Goal: Check status: Check status

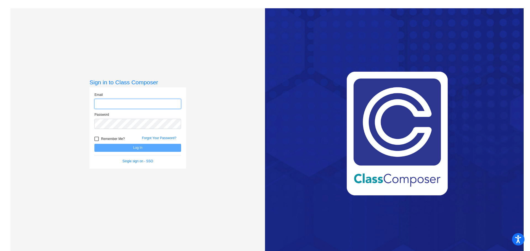
type input "[PERSON_NAME][EMAIL_ADDRESS][PERSON_NAME][DOMAIN_NAME]"
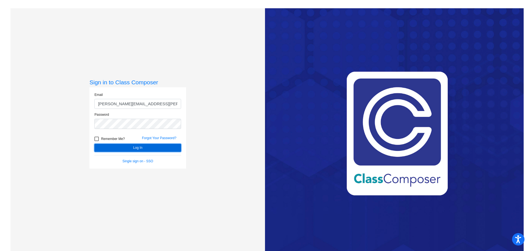
click at [143, 148] on button "Log In" at bounding box center [137, 148] width 87 height 8
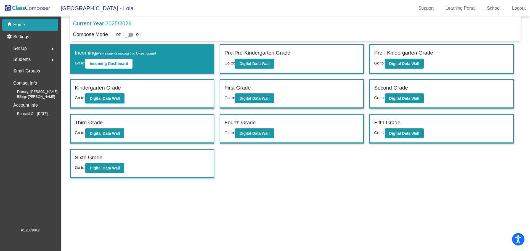
click at [101, 97] on b "Digital Data Wall" at bounding box center [105, 98] width 30 height 4
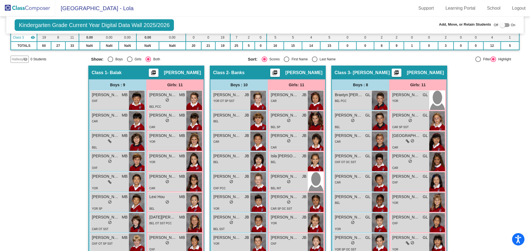
scroll to position [83, 0]
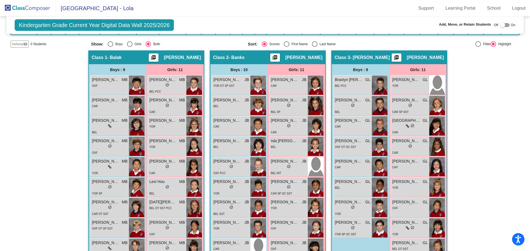
click at [348, 224] on span "[PERSON_NAME]" at bounding box center [349, 223] width 28 height 6
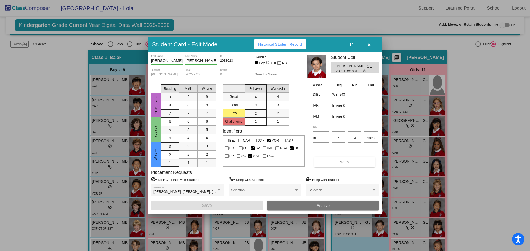
click at [293, 45] on span "Historical Student Record" at bounding box center [280, 44] width 44 height 4
click at [368, 43] on icon "button" at bounding box center [369, 45] width 3 height 4
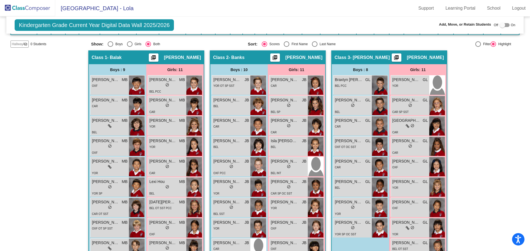
click at [519, 10] on link "Logout" at bounding box center [519, 8] width 22 height 9
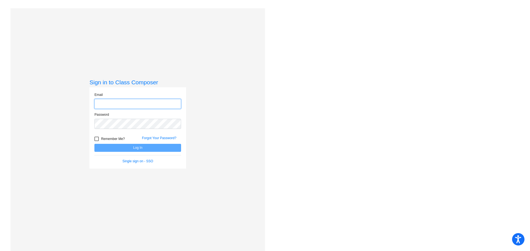
type input "[PERSON_NAME][EMAIL_ADDRESS][PERSON_NAME][DOMAIN_NAME]"
